Goal: Task Accomplishment & Management: Manage account settings

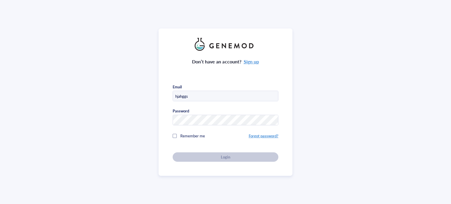
type input "[EMAIL_ADDRESS][DOMAIN_NAME]"
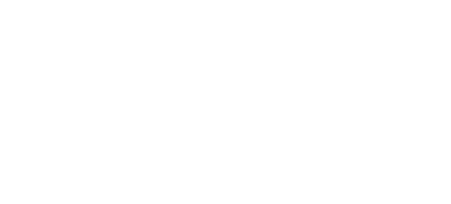
click at [66, 84] on div at bounding box center [225, 102] width 451 height 204
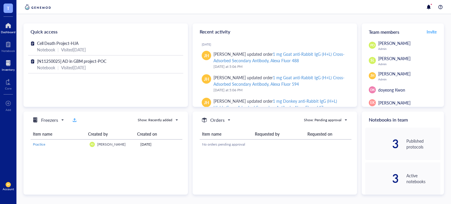
click at [8, 71] on div "Inventory" at bounding box center [8, 70] width 13 height 4
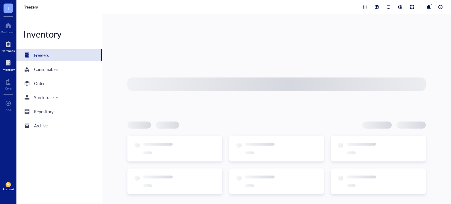
click at [6, 44] on div at bounding box center [7, 44] width 13 height 9
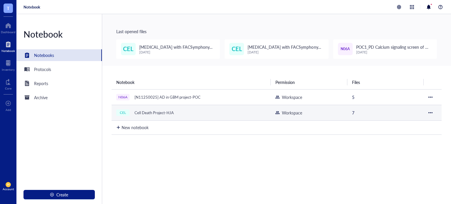
click at [181, 110] on div "CEL Cell Death Project-HJA" at bounding box center [189, 113] width 147 height 8
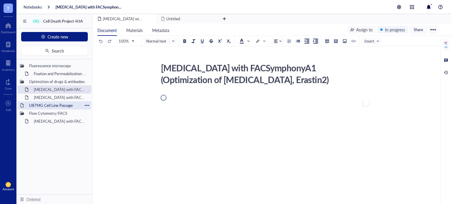
click at [66, 105] on div "U87MG Cell Line Passage" at bounding box center [54, 105] width 56 height 8
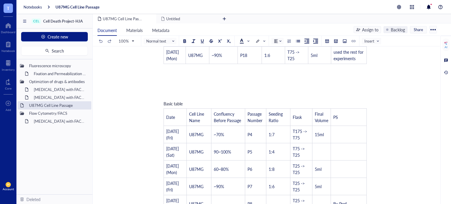
scroll to position [286, 0]
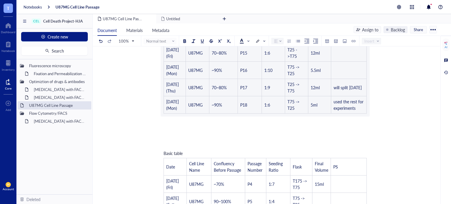
click at [6, 82] on div at bounding box center [8, 81] width 6 height 9
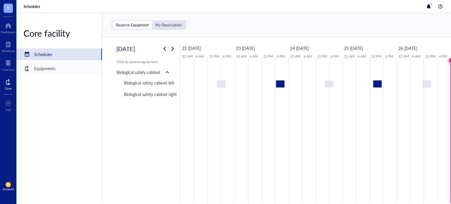
click at [52, 74] on div "Equipments" at bounding box center [58, 69] width 85 height 12
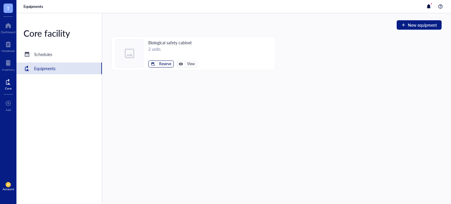
click at [158, 65] on button "Reserve" at bounding box center [161, 63] width 26 height 7
click at [149, 75] on span "Biological safety cabinet left" at bounding box center [143, 74] width 53 height 6
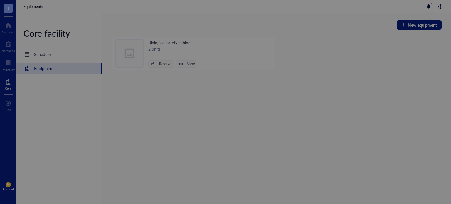
scroll to position [141, 0]
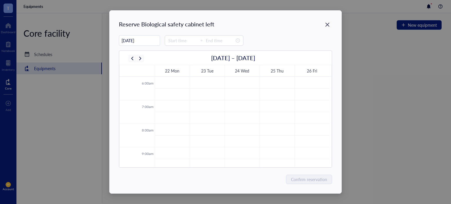
click at [139, 41] on input "09/27/2025" at bounding box center [139, 40] width 40 height 11
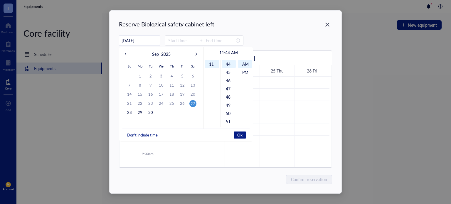
scroll to position [362, 0]
click at [138, 111] on div "29" at bounding box center [139, 112] width 7 height 7
type input "09/29/2025"
click at [235, 136] on button "Ok" at bounding box center [240, 134] width 12 height 7
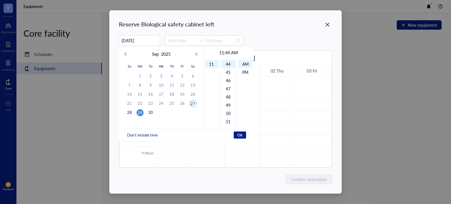
click at [281, 48] on div "09/29/2025 Sep 2025 Su Mo Tu We Th Fr Sa 31 1 2 3 4 5 6 7 8 9 10 11 12 13 14 15…" at bounding box center [225, 101] width 213 height 132
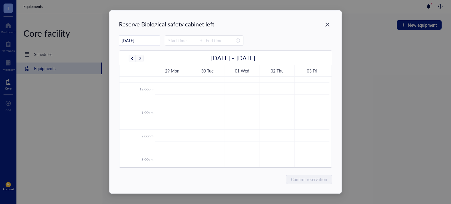
scroll to position [281, 0]
click at [209, 112] on td at bounding box center [242, 106] width 175 height 12
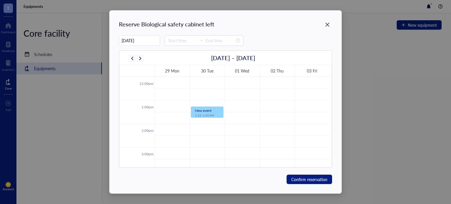
type input "13:15"
type input "13:45"
type input "09/30/2025"
click at [209, 112] on td at bounding box center [242, 117] width 175 height 12
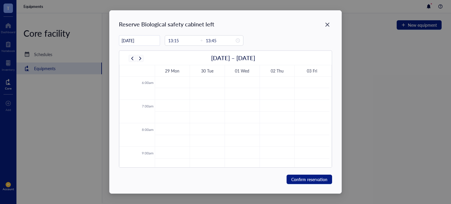
type input "07:30"
type input "08:00"
click at [210, 103] on td at bounding box center [242, 109] width 175 height 12
type input "13:30"
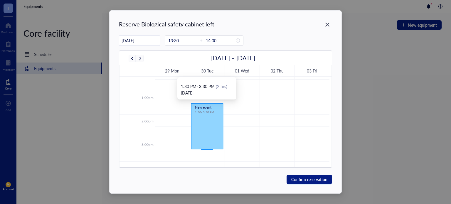
drag, startPoint x: 208, startPoint y: 113, endPoint x: 202, endPoint y: 146, distance: 33.7
click at [202, 146] on div "New event 1:30 - 2:00 PM New event 1:30 - 3:30 PM" at bounding box center [207, 67] width 35 height 563
type input "15:30"
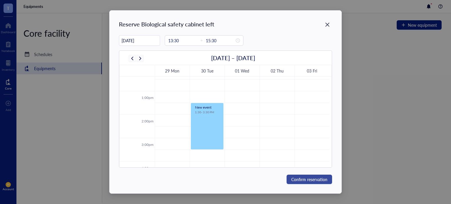
click at [302, 181] on span "Confirm reservation" at bounding box center [309, 179] width 36 height 6
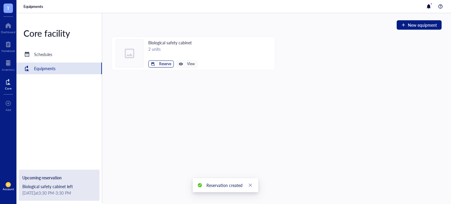
click at [164, 66] on span "Reserve" at bounding box center [165, 64] width 12 height 4
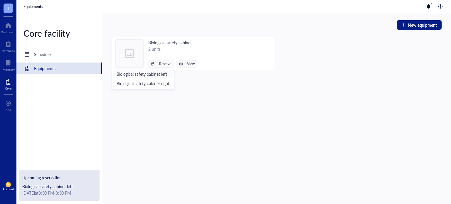
click at [161, 75] on span "Biological safety cabinet left" at bounding box center [143, 74] width 53 height 6
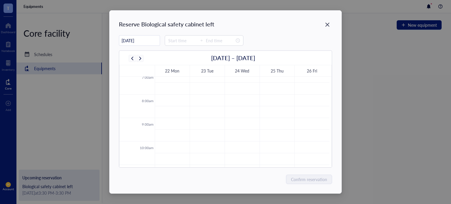
scroll to position [171, 0]
click at [147, 41] on input "09/27/2025" at bounding box center [139, 40] width 40 height 11
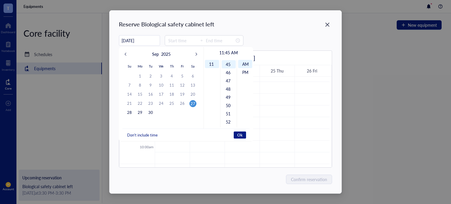
scroll to position [370, 0]
click at [195, 53] on button "Next month (PageDown)" at bounding box center [198, 53] width 6 height 9
click at [162, 75] on div "1" at bounding box center [161, 76] width 7 height 7
type input "10/01/2025"
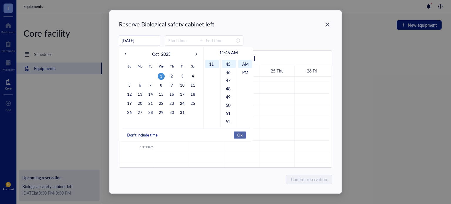
click at [238, 137] on span "Ok" at bounding box center [239, 134] width 5 height 5
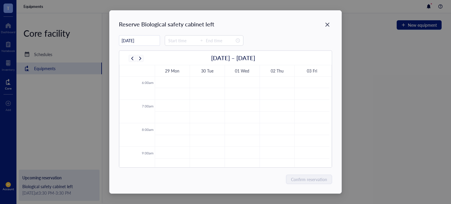
click at [285, 36] on div "10/01/2025 Oct 2025 Su Mo Tu We Th Fr Sa 28 29 30 1 2 3 4 5 6 7 8 9 10 11 12 13…" at bounding box center [225, 40] width 213 height 11
click at [241, 95] on td at bounding box center [242, 100] width 175 height 12
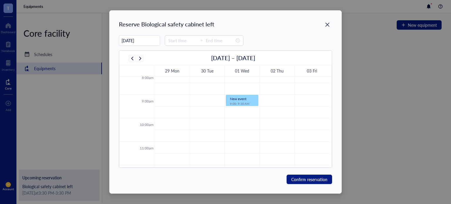
type input "09:00"
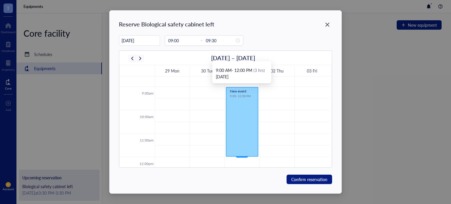
drag, startPoint x: 241, startPoint y: 105, endPoint x: 239, endPoint y: 154, distance: 49.3
click at [239, 154] on div "New event 9:00 - 9:30 AM New event 9:00 - 12:00 PM" at bounding box center [242, 156] width 35 height 563
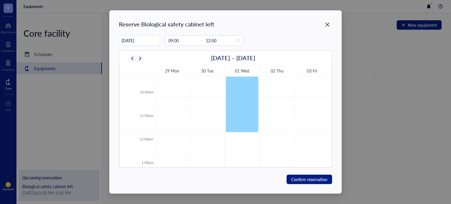
scroll to position [226, 0]
drag, startPoint x: 242, startPoint y: 131, endPoint x: 247, endPoint y: 119, distance: 12.5
click at [247, 119] on div "New event 9:00 - 12:00 PM New event 9:00 - 11:30 AM" at bounding box center [242, 131] width 35 height 563
type input "11:30"
click at [298, 181] on span "Confirm reservation" at bounding box center [309, 179] width 36 height 6
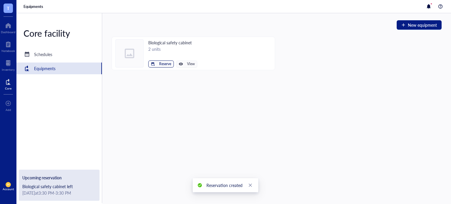
click at [163, 65] on span "Reserve" at bounding box center [165, 64] width 12 height 4
click at [152, 74] on span "Biological safety cabinet left" at bounding box center [143, 74] width 53 height 6
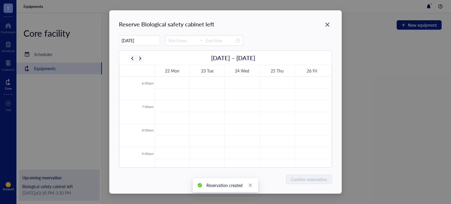
click at [144, 39] on input "09/27/2025" at bounding box center [139, 40] width 40 height 11
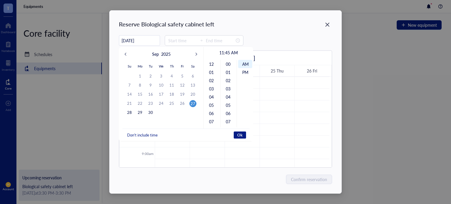
scroll to position [370, 0]
click at [198, 55] on button "Next month (PageDown)" at bounding box center [198, 53] width 6 height 9
type input "09/27/2025"
click at [98, 108] on div "Reserve Biological safety cabinet left 09/27/2025 Oct 2025 Su Mo Tu We Th Fr Sa…" at bounding box center [225, 102] width 451 height 204
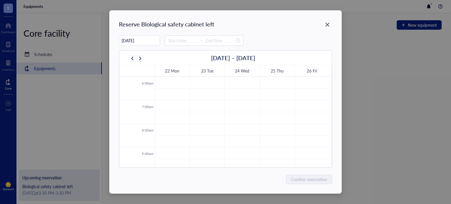
click at [98, 108] on div "Reserve Biological safety cabinet left 09/27/2025 Oct 2025 Su Mo Tu We Th Fr Sa…" at bounding box center [225, 102] width 451 height 204
click at [330, 23] on icon "Close" at bounding box center [328, 25] width 6 height 6
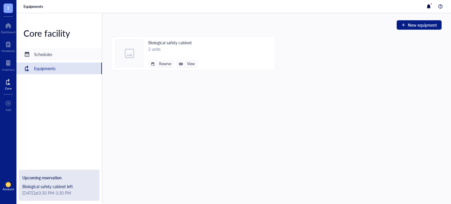
click at [56, 59] on div "Schedules" at bounding box center [58, 54] width 85 height 12
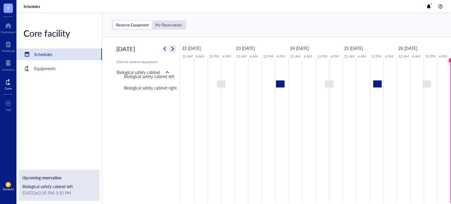
click at [173, 50] on span "button" at bounding box center [172, 48] width 7 height 7
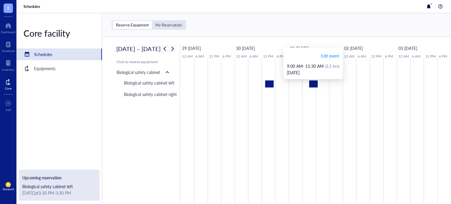
click at [315, 87] on div at bounding box center [313, 83] width 9 height 7
click at [330, 53] on span "Edit event" at bounding box center [330, 56] width 18 height 6
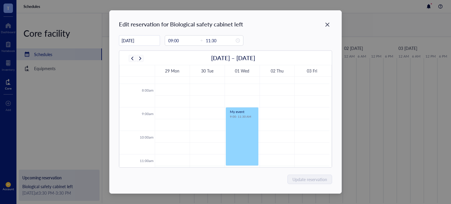
scroll to position [181, 0]
click at [239, 111] on div "My event" at bounding box center [242, 112] width 24 height 4
click at [276, 106] on td at bounding box center [242, 101] width 175 height 12
type input "10/02/2025"
type input "08:45"
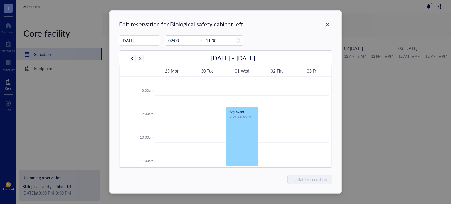
type input "09:15"
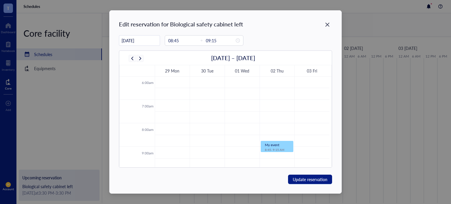
click at [241, 147] on td at bounding box center [242, 152] width 175 height 12
type input "10/01/2025"
type input "09:00"
type input "09:30"
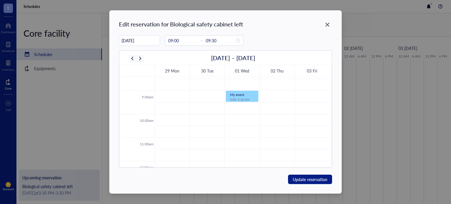
scroll to position [190, 0]
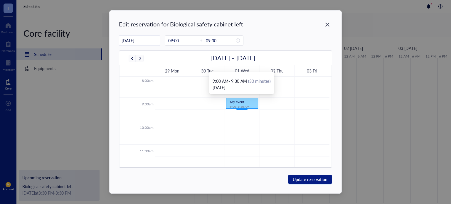
drag, startPoint x: 242, startPoint y: 95, endPoint x: 238, endPoint y: 103, distance: 9.4
click at [238, 103] on div "My event 9:00 - 9:30 AM My event 9:00 - 9:30 AM" at bounding box center [242, 167] width 35 height 563
drag, startPoint x: 238, startPoint y: 103, endPoint x: 216, endPoint y: 71, distance: 38.9
click at [216, 71] on div "30 Tue" at bounding box center [207, 70] width 35 height 11
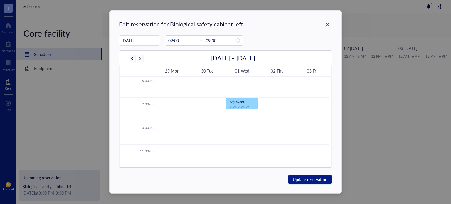
click at [247, 79] on td at bounding box center [242, 80] width 175 height 12
type input "08:00"
type input "08:30"
click at [238, 104] on td at bounding box center [242, 103] width 175 height 12
type input "09:15"
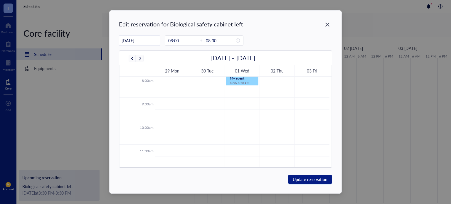
type input "09:45"
click at [239, 101] on td at bounding box center [242, 103] width 175 height 12
type input "09:00"
drag, startPoint x: 243, startPoint y: 107, endPoint x: 239, endPoint y: 107, distance: 4.2
click at [239, 107] on link "My event 9:00 - 9:30 AM" at bounding box center [242, 103] width 33 height 11
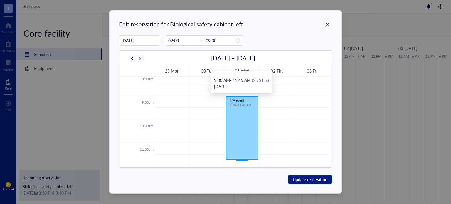
scroll to position [193, 0]
drag, startPoint x: 239, startPoint y: 107, endPoint x: 239, endPoint y: 149, distance: 41.7
click at [239, 149] on div "My event 9:00 - 9:30 AM My event 9:00 - 11:30 AM" at bounding box center [242, 165] width 35 height 563
type input "11:30"
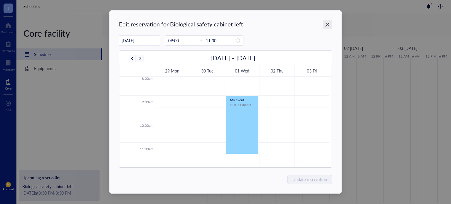
click at [326, 24] on icon "Close" at bounding box center [327, 25] width 4 height 4
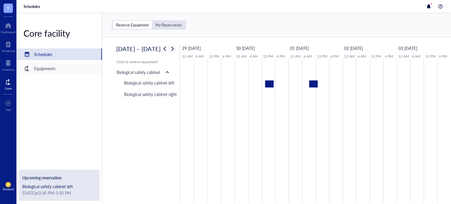
click at [72, 67] on div "Equipments" at bounding box center [58, 69] width 85 height 12
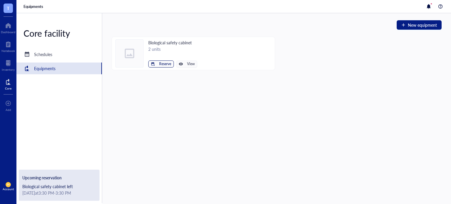
click at [158, 65] on button "Reserve" at bounding box center [161, 63] width 26 height 7
click at [158, 74] on span "Biological safety cabinet left" at bounding box center [143, 74] width 53 height 6
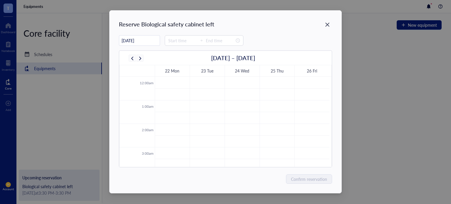
scroll to position [141, 0]
click at [133, 43] on input "09/27/2025" at bounding box center [139, 40] width 40 height 11
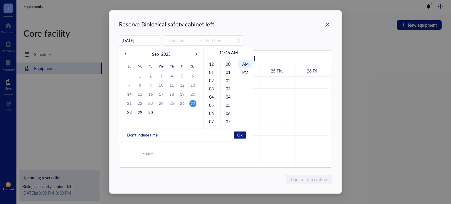
scroll to position [378, 0]
click at [198, 52] on button "Next month (PageDown)" at bounding box center [198, 53] width 6 height 9
click at [163, 76] on div "1" at bounding box center [161, 76] width 7 height 7
type input "10/01/2025"
click at [240, 135] on span "Ok" at bounding box center [239, 134] width 5 height 5
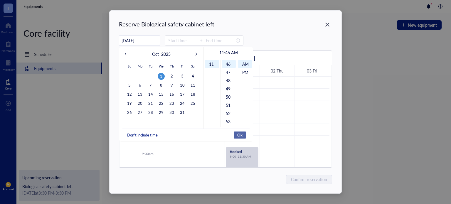
scroll to position [141, 0]
click at [240, 135] on span "Ok" at bounding box center [239, 134] width 5 height 5
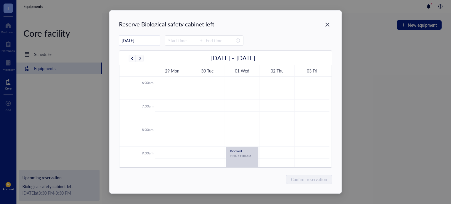
click at [292, 54] on div "September 29 – October 3" at bounding box center [225, 58] width 212 height 14
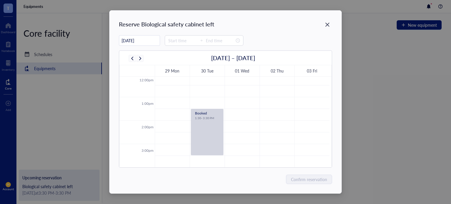
scroll to position [271, 0]
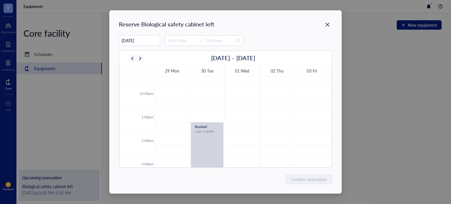
click at [239, 100] on td at bounding box center [242, 105] width 175 height 12
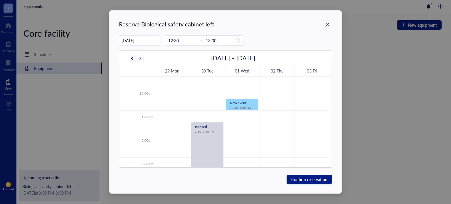
type input "12:30"
drag, startPoint x: 239, startPoint y: 111, endPoint x: 240, endPoint y: 134, distance: 23.2
click at [240, 134] on div "12:00am 1:00am 2:00am 3:00am 4:00am 5:00am 6:00am 7:00am 8:00am 9:00am 10:00am …" at bounding box center [224, 86] width 210 height 563
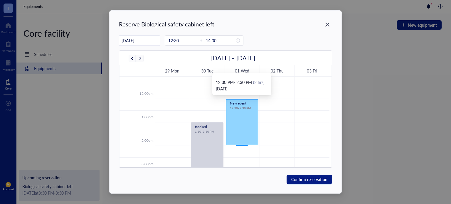
drag, startPoint x: 241, startPoint y: 133, endPoint x: 239, endPoint y: 142, distance: 9.3
click at [239, 142] on div "Booked 9:00 - 11:30 AM New event 12:30 - 2:00 PM New event 12:30 - 2:30 PM" at bounding box center [242, 86] width 35 height 563
type input "14:30"
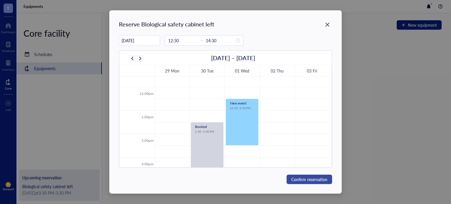
click at [300, 175] on button "Confirm reservation" at bounding box center [308, 179] width 45 height 9
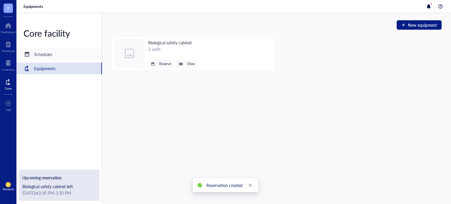
click at [76, 54] on div "Schedules" at bounding box center [58, 54] width 85 height 12
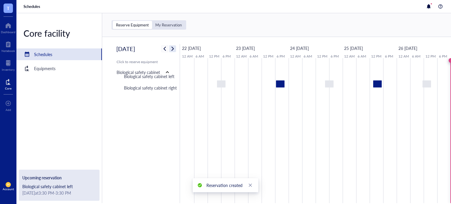
click at [172, 50] on span "button" at bounding box center [172, 48] width 7 height 7
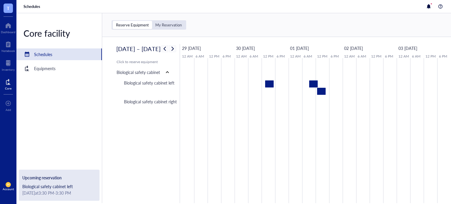
click at [244, 35] on div "Reserve Equipment My Reservation" at bounding box center [276, 25] width 349 height 24
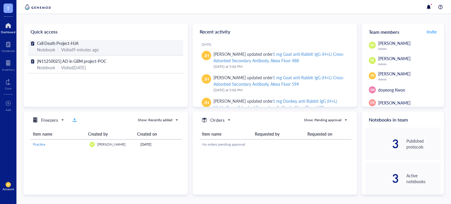
click at [65, 44] on span "Cell Death Project-HJA" at bounding box center [58, 43] width 42 height 6
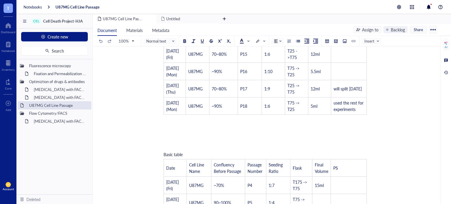
scroll to position [286, 0]
click at [255, 111] on td "P18" at bounding box center [250, 105] width 24 height 17
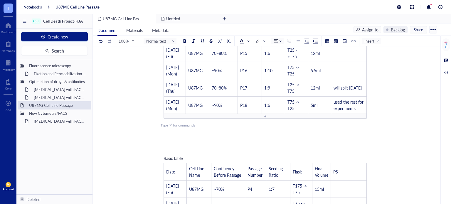
click at [262, 114] on div "To enrich screen reader interactions, please activate Accessibility in Grammarl…" at bounding box center [264, 116] width 203 height 5
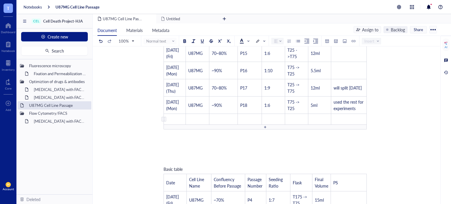
click at [177, 114] on td "﻿" at bounding box center [175, 119] width 22 height 11
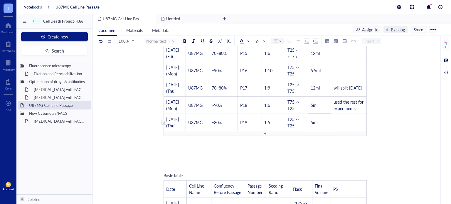
click at [264, 129] on td "1:5" at bounding box center [272, 122] width 23 height 17
click at [263, 131] on div "To enrich screen reader interactions, please activate Accessibility in Grammarl…" at bounding box center [265, 133] width 4 height 4
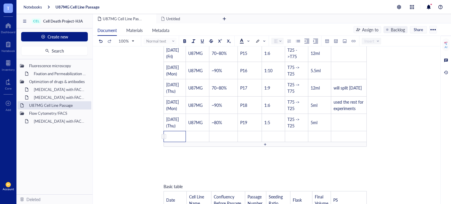
click at [180, 135] on td "﻿" at bounding box center [175, 136] width 22 height 11
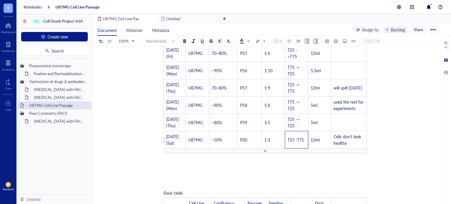
click at [296, 135] on td "T25 -T75" at bounding box center [296, 139] width 23 height 17
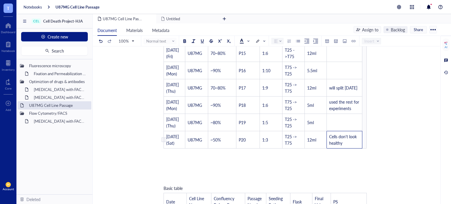
click at [351, 141] on td "Cells don't look healthy" at bounding box center [345, 139] width 36 height 17
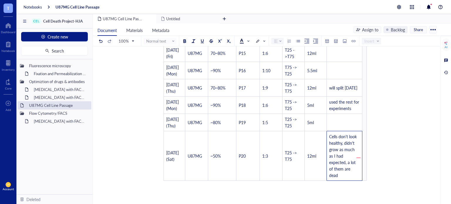
click at [310, 152] on td "12ml" at bounding box center [315, 156] width 22 height 50
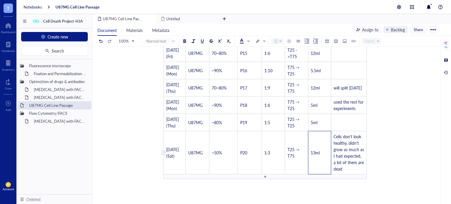
click at [310, 152] on td "13ml" at bounding box center [319, 152] width 23 height 43
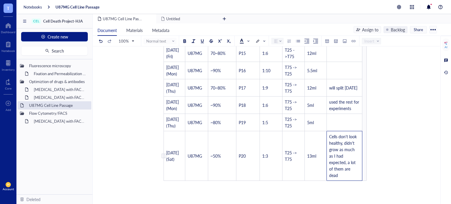
click at [357, 173] on td "Cells don't look healthy, didn't grow as much as I had expected, a lot of them …" at bounding box center [345, 156] width 36 height 50
